Goal: Task Accomplishment & Management: Manage account settings

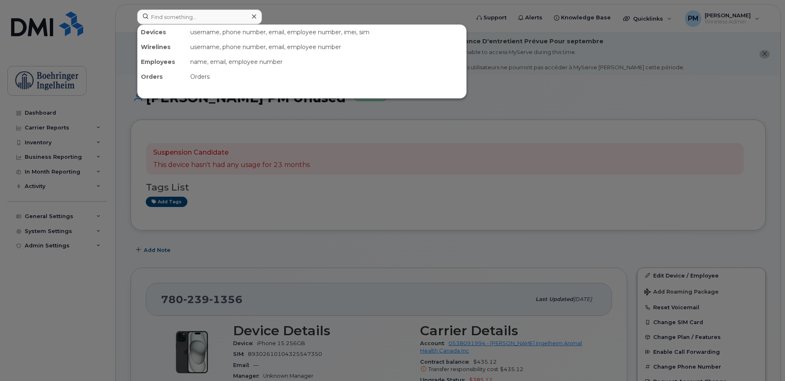
click at [224, 22] on input at bounding box center [199, 16] width 125 height 15
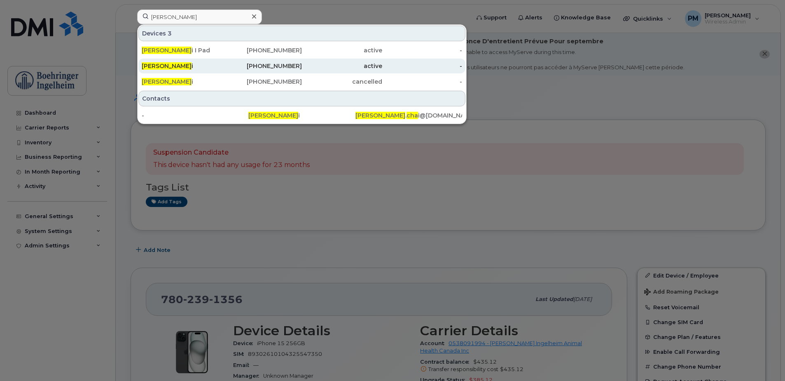
type input "roger cha"
click at [286, 60] on div "416-525-1406" at bounding box center [262, 65] width 80 height 15
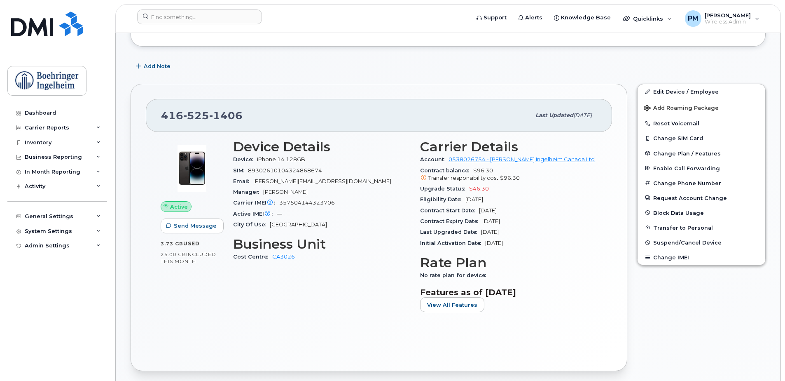
scroll to position [235, 0]
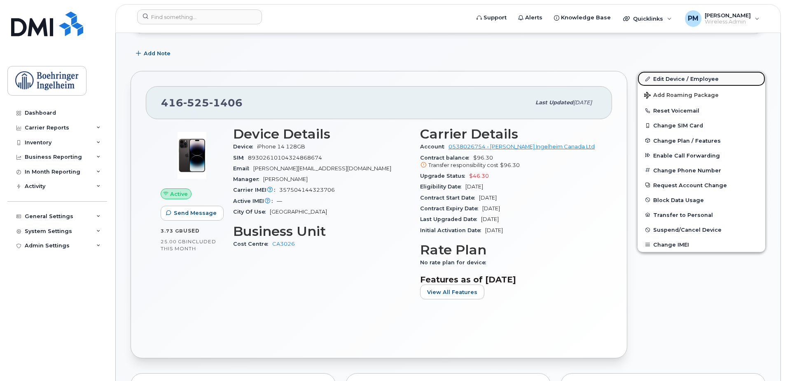
click at [725, 82] on link "Edit Device / Employee" at bounding box center [702, 78] width 128 height 15
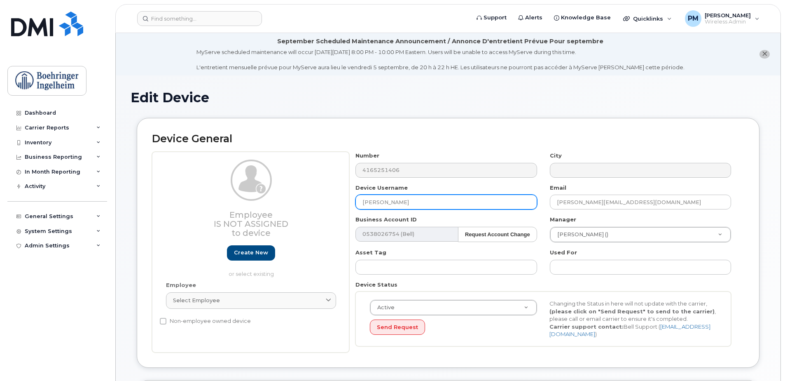
drag, startPoint x: 405, startPoint y: 200, endPoint x: 346, endPoint y: 212, distance: 60.9
click at [346, 212] on div "Employee Is not assigned to device Create new or select existing Employee Selec…" at bounding box center [448, 252] width 592 height 201
click at [434, 203] on input "[PERSON_NAME]" at bounding box center [445, 201] width 181 height 15
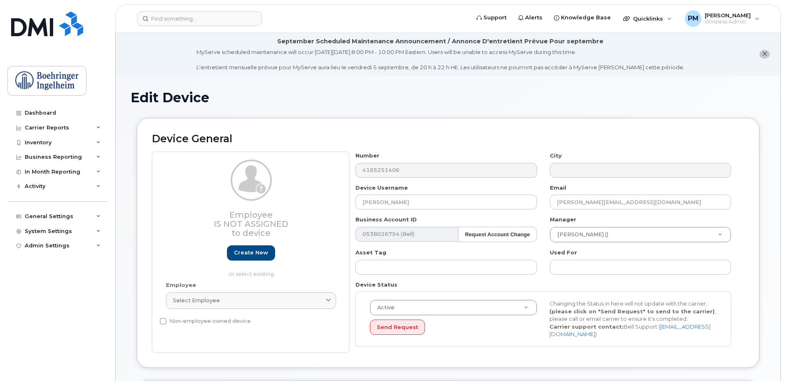
click at [349, 168] on div "Employee Is not assigned to device Create new or select existing Employee Selec…" at bounding box center [448, 252] width 592 height 201
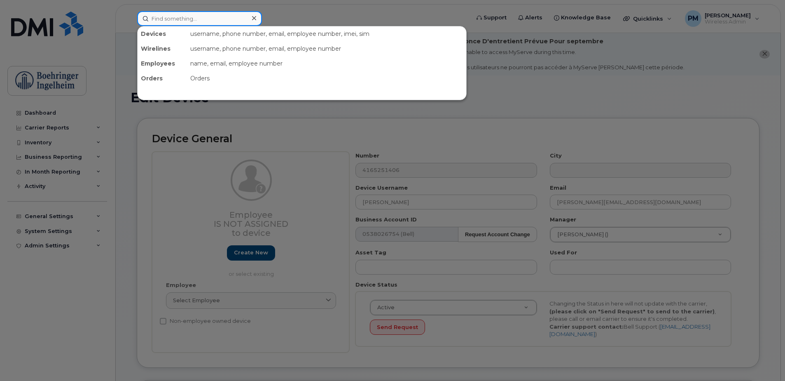
click at [192, 24] on input at bounding box center [199, 18] width 125 height 15
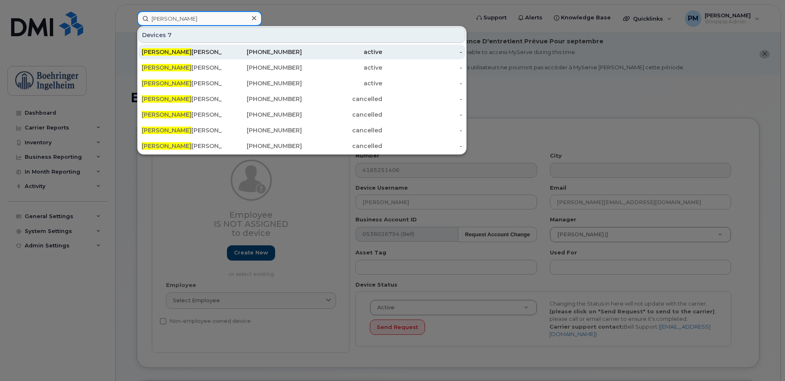
type input "sonia"
click at [191, 52] on div "Sonia Santerre" at bounding box center [182, 52] width 80 height 8
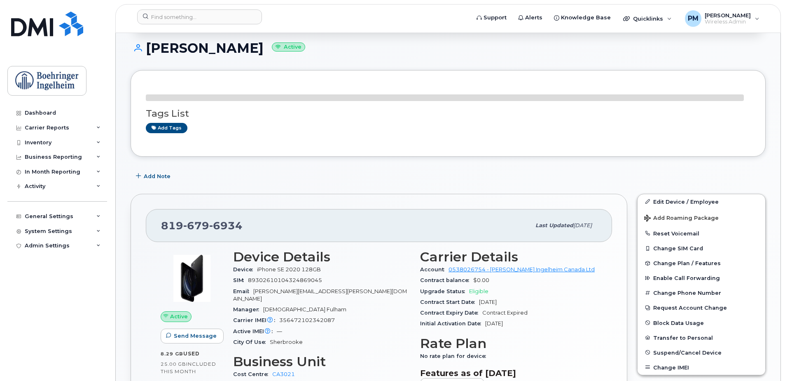
scroll to position [124, 0]
